Goal: Check status

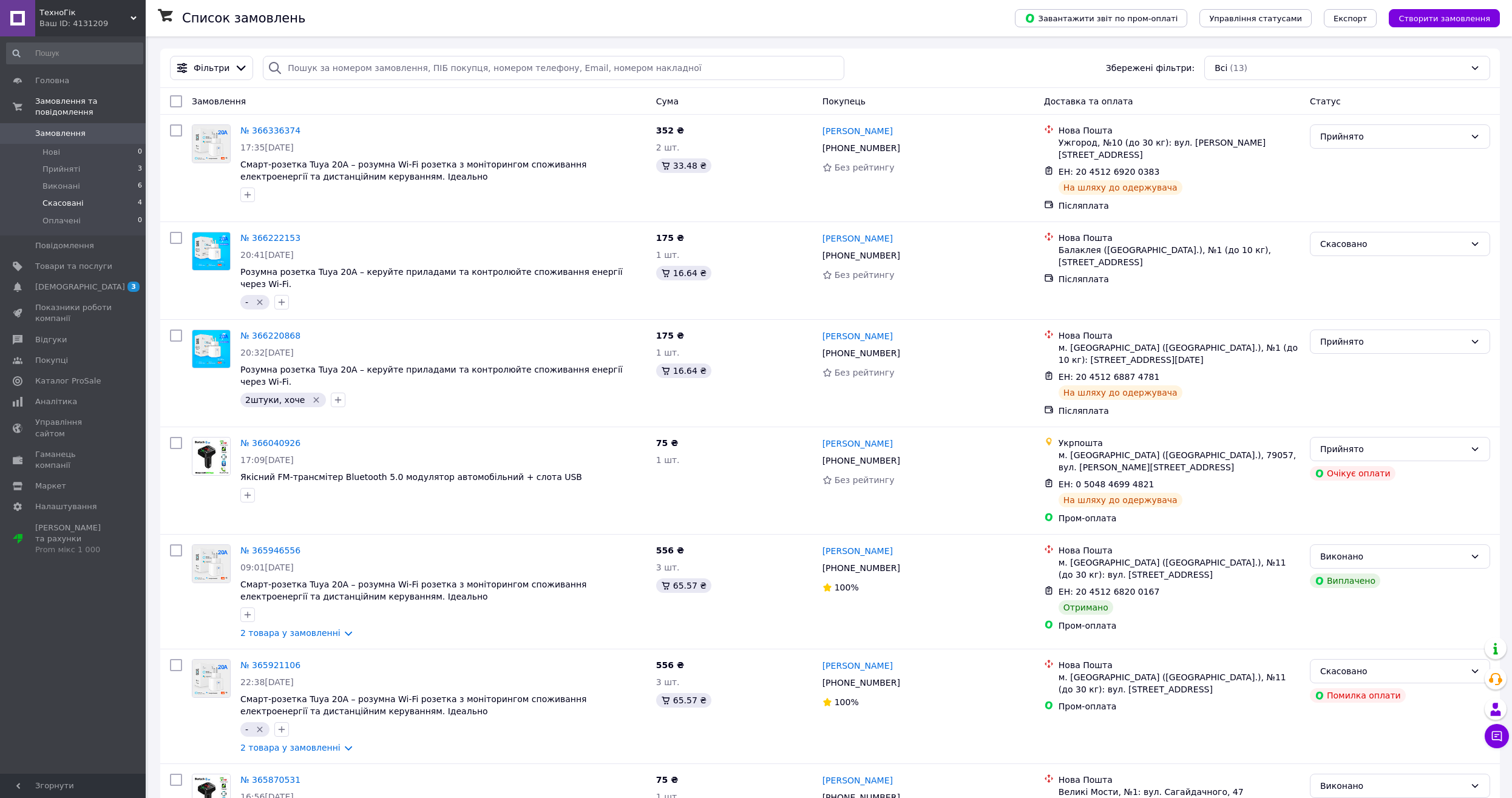
click at [70, 198] on span "Скасовані" at bounding box center [63, 203] width 41 height 11
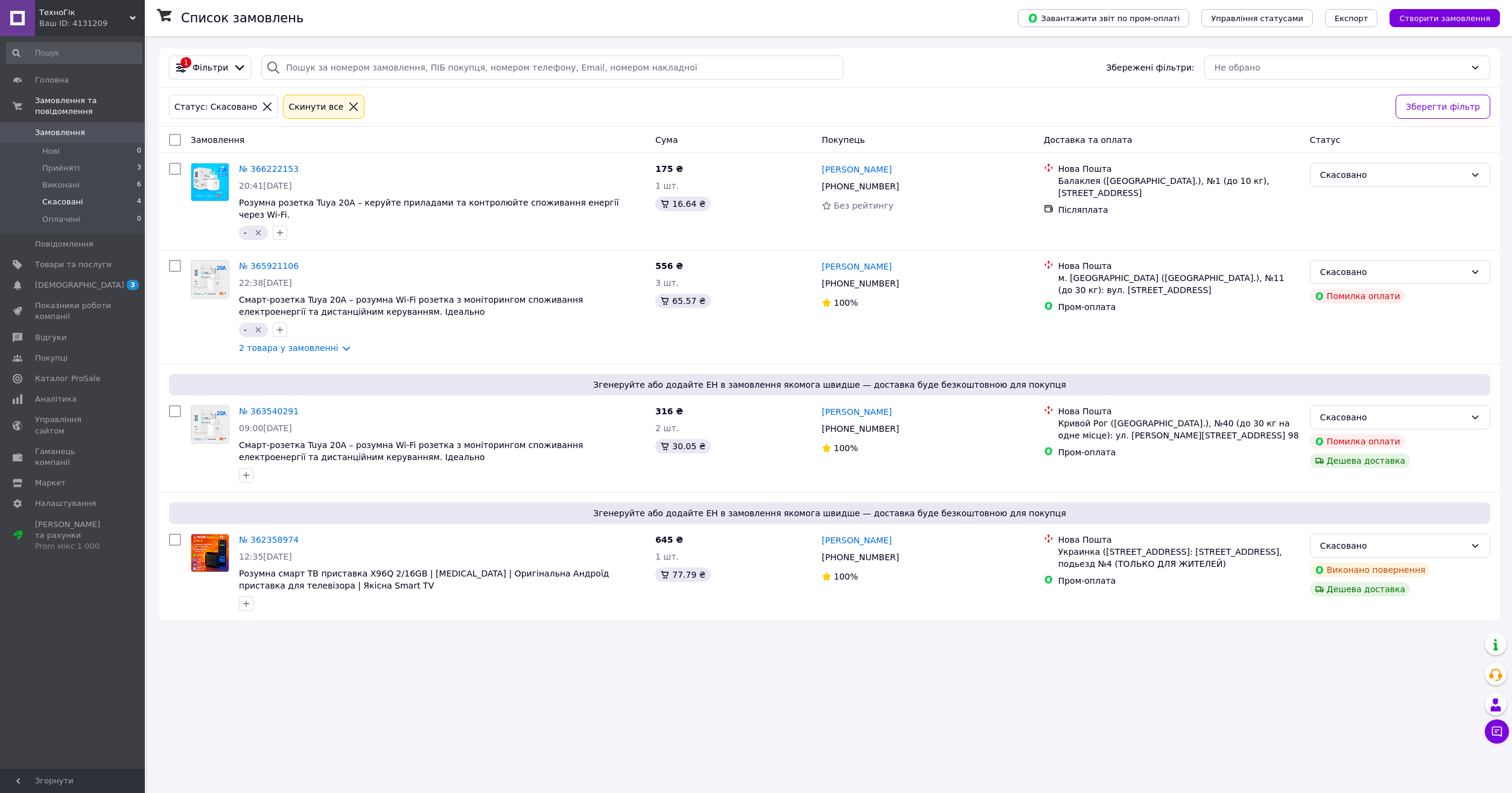
click at [55, 127] on span "Замовлення" at bounding box center [60, 132] width 50 height 11
